Goal: Book appointment/travel/reservation

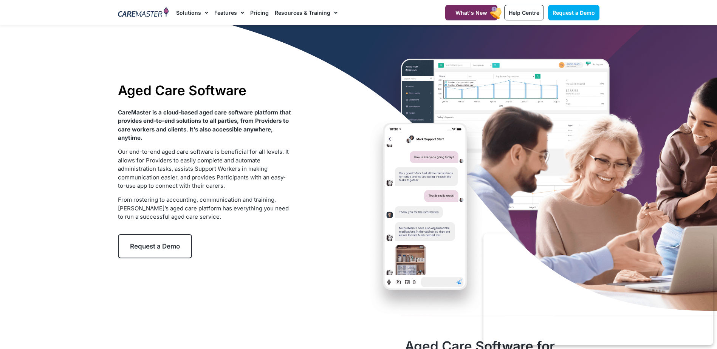
click at [156, 245] on span "Request a Demo" at bounding box center [155, 247] width 50 height 8
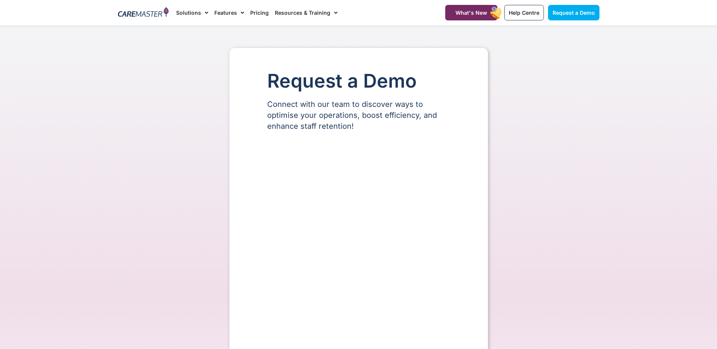
select select "**"
